Goal: Register for event/course

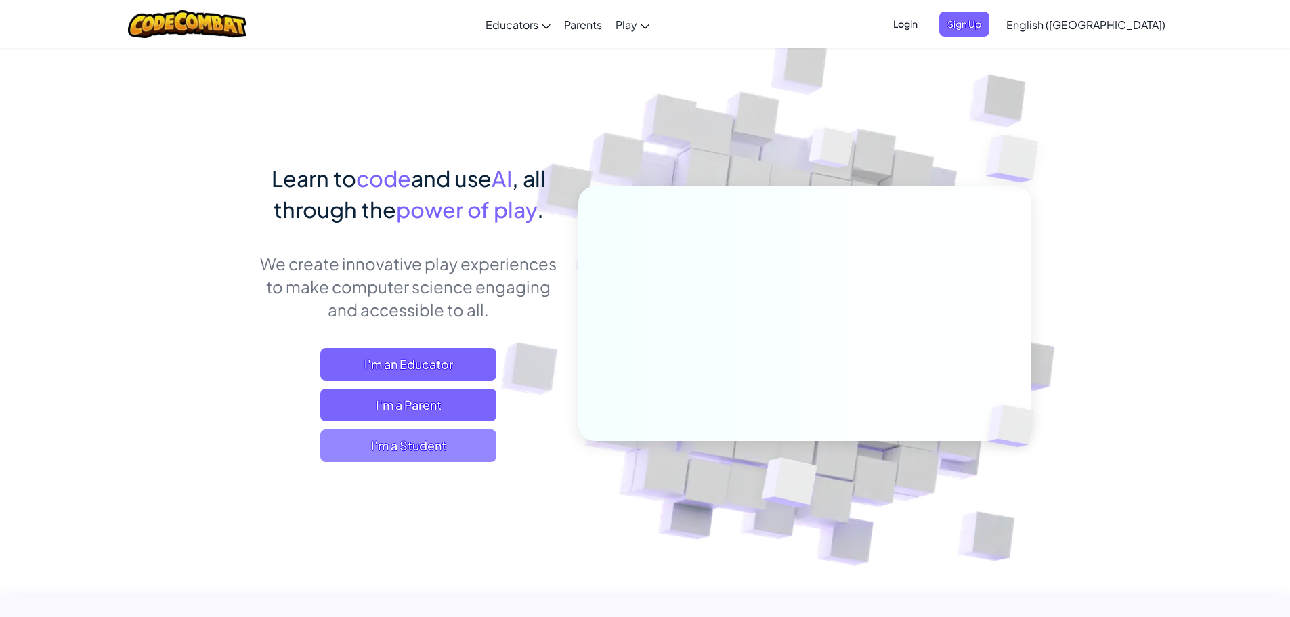
click at [448, 431] on span "I'm a Student" at bounding box center [408, 445] width 176 height 33
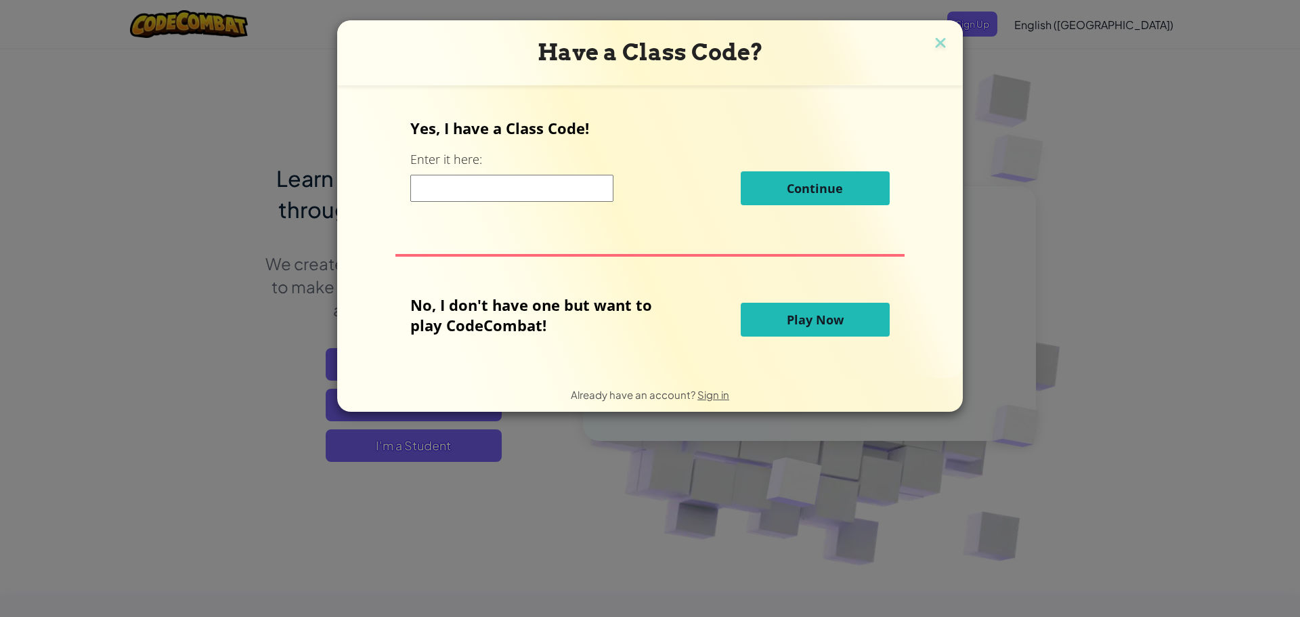
click at [805, 322] on span "Play Now" at bounding box center [815, 320] width 57 height 16
